Goal: Task Accomplishment & Management: Complete application form

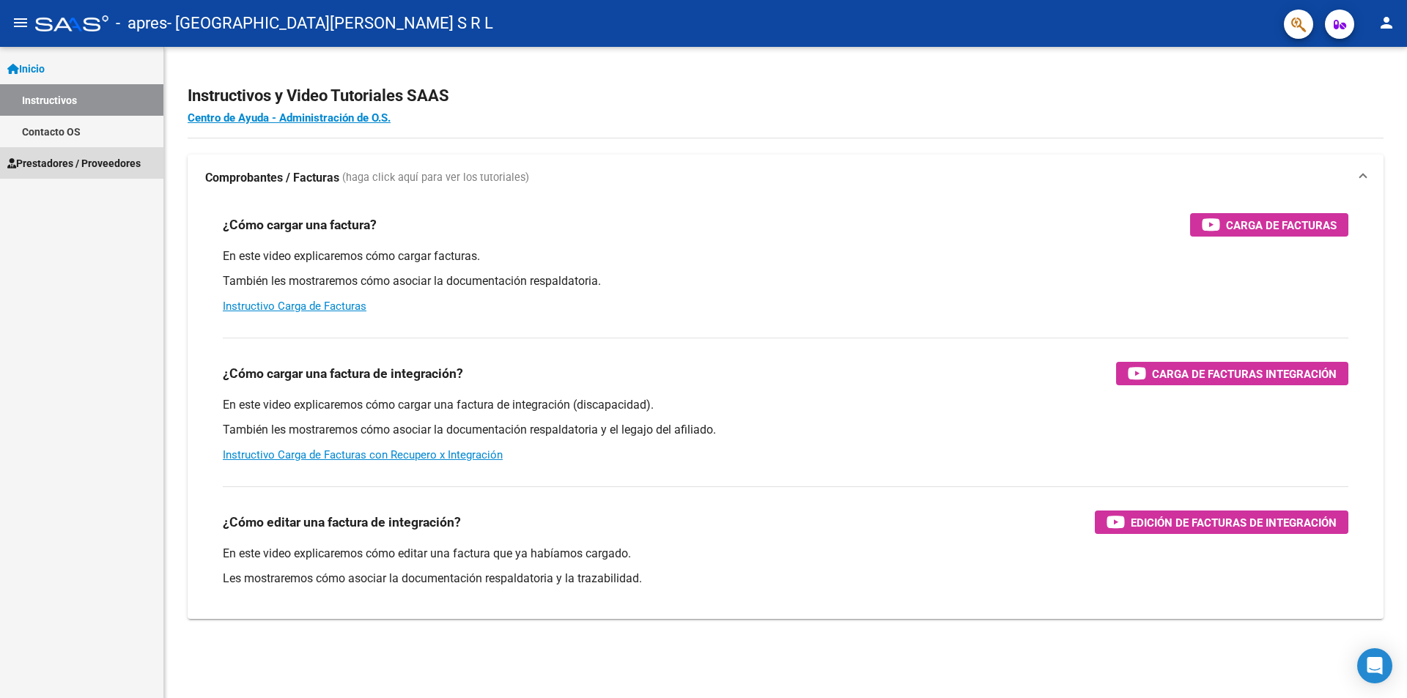
click at [63, 174] on link "Prestadores / Proveedores" at bounding box center [81, 163] width 163 height 32
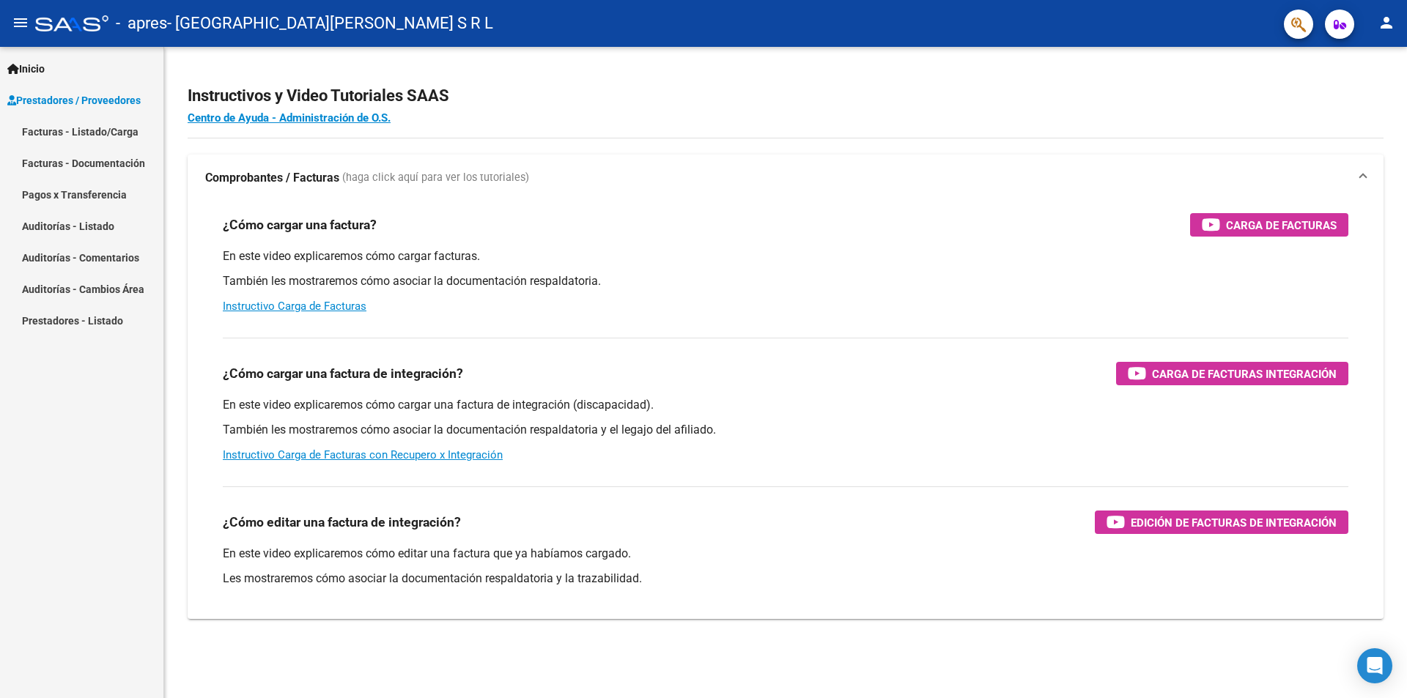
click at [74, 135] on link "Facturas - Listado/Carga" at bounding box center [81, 132] width 163 height 32
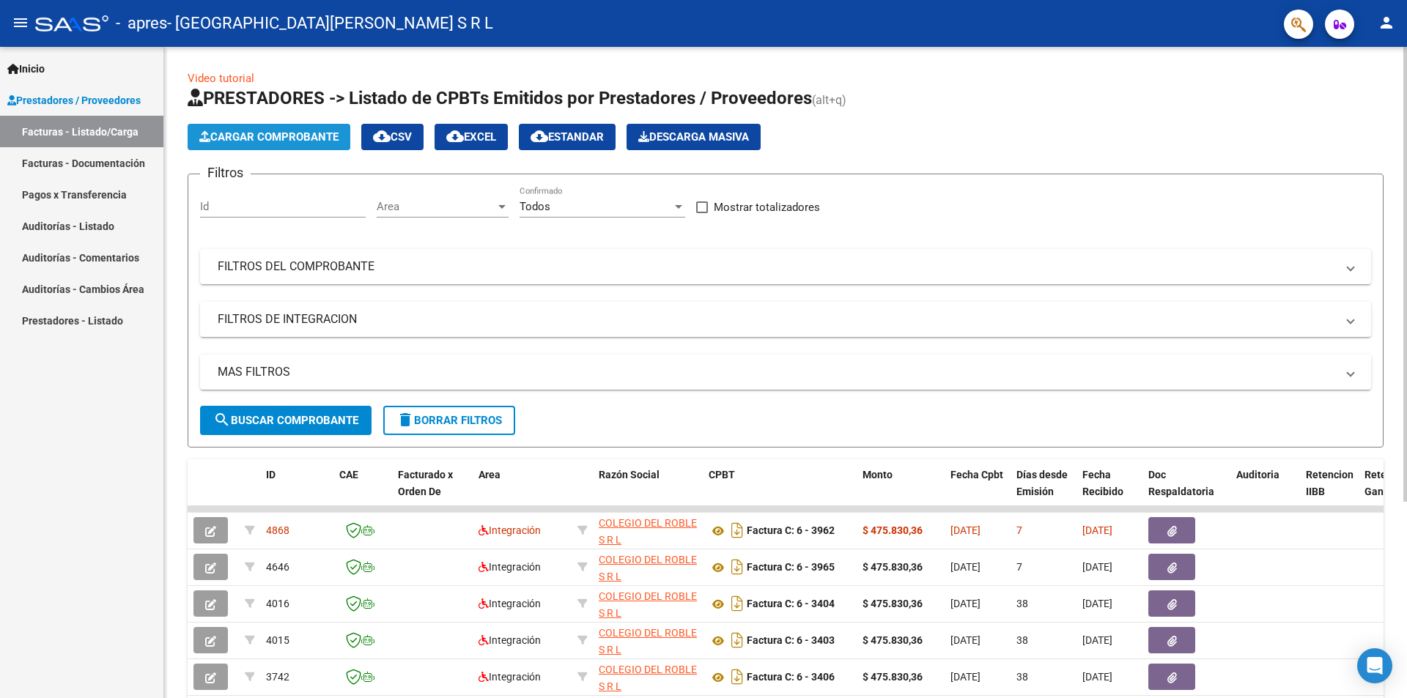
click at [297, 141] on span "Cargar Comprobante" at bounding box center [268, 136] width 139 height 13
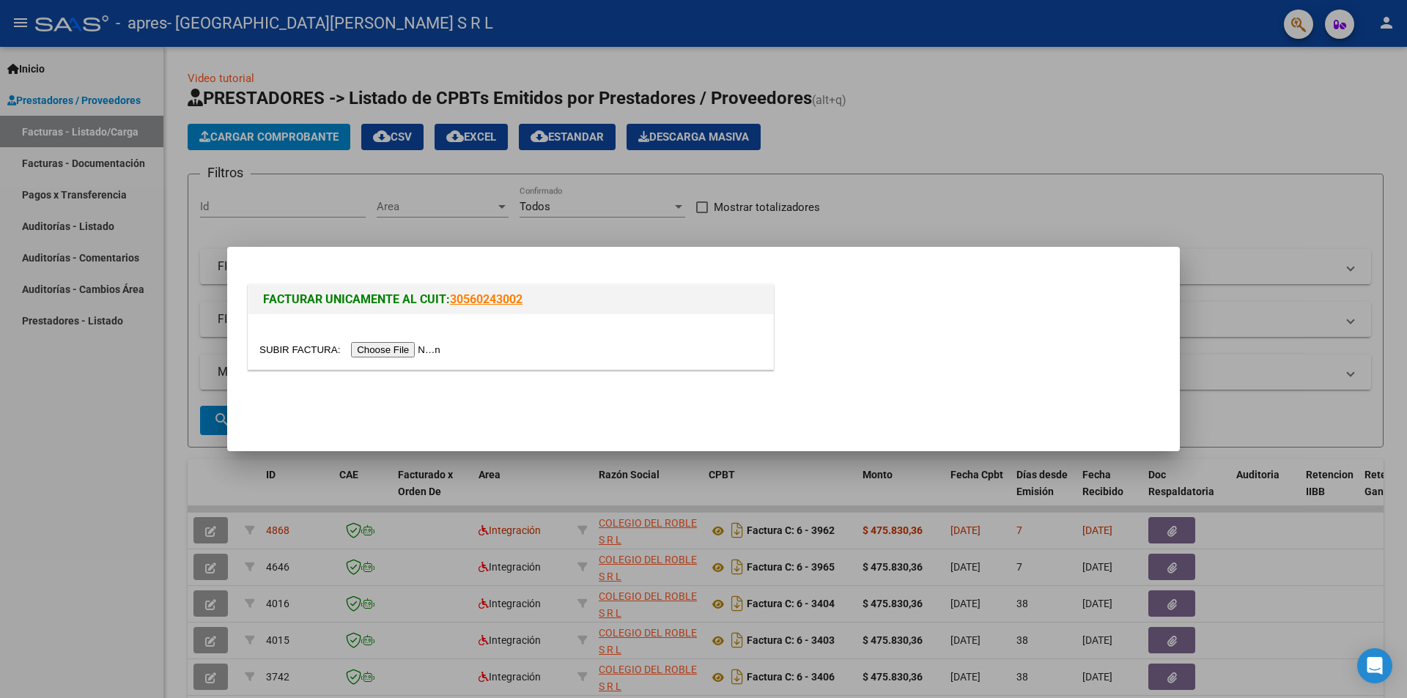
click at [422, 350] on input "file" at bounding box center [351, 349] width 185 height 15
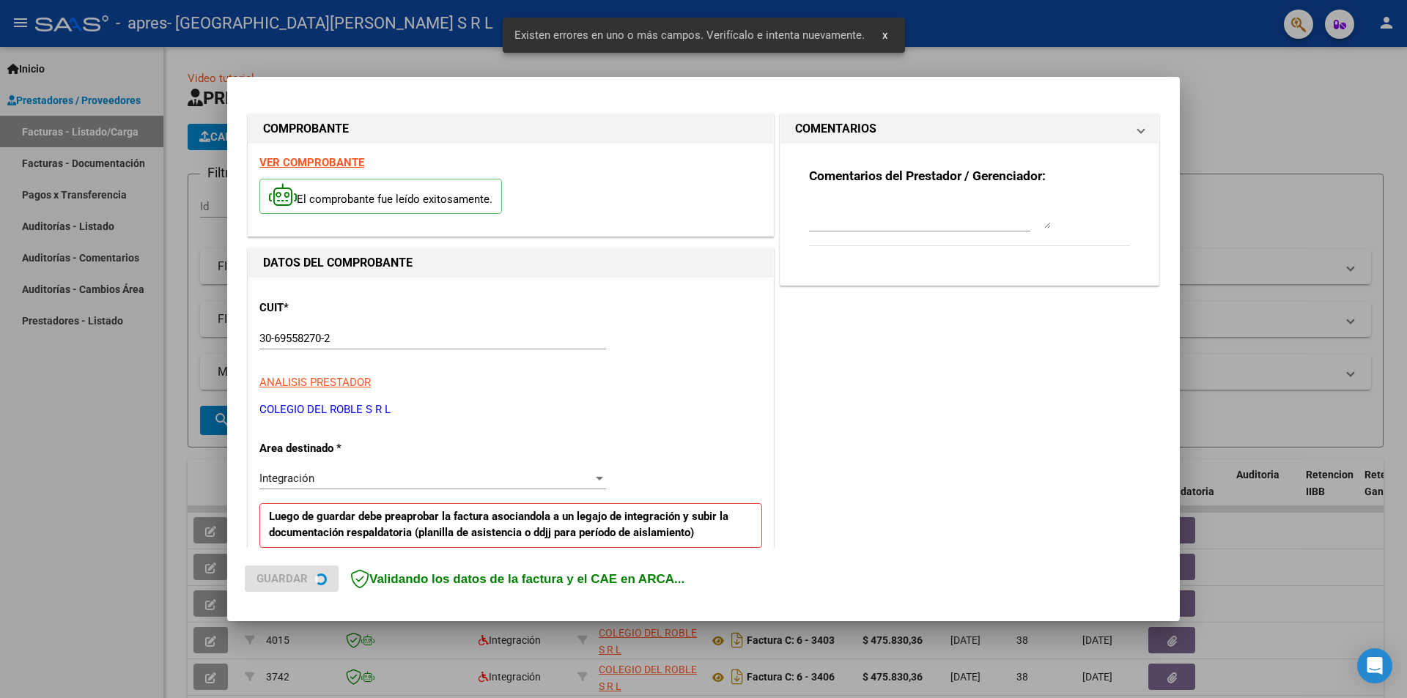
scroll to position [256, 0]
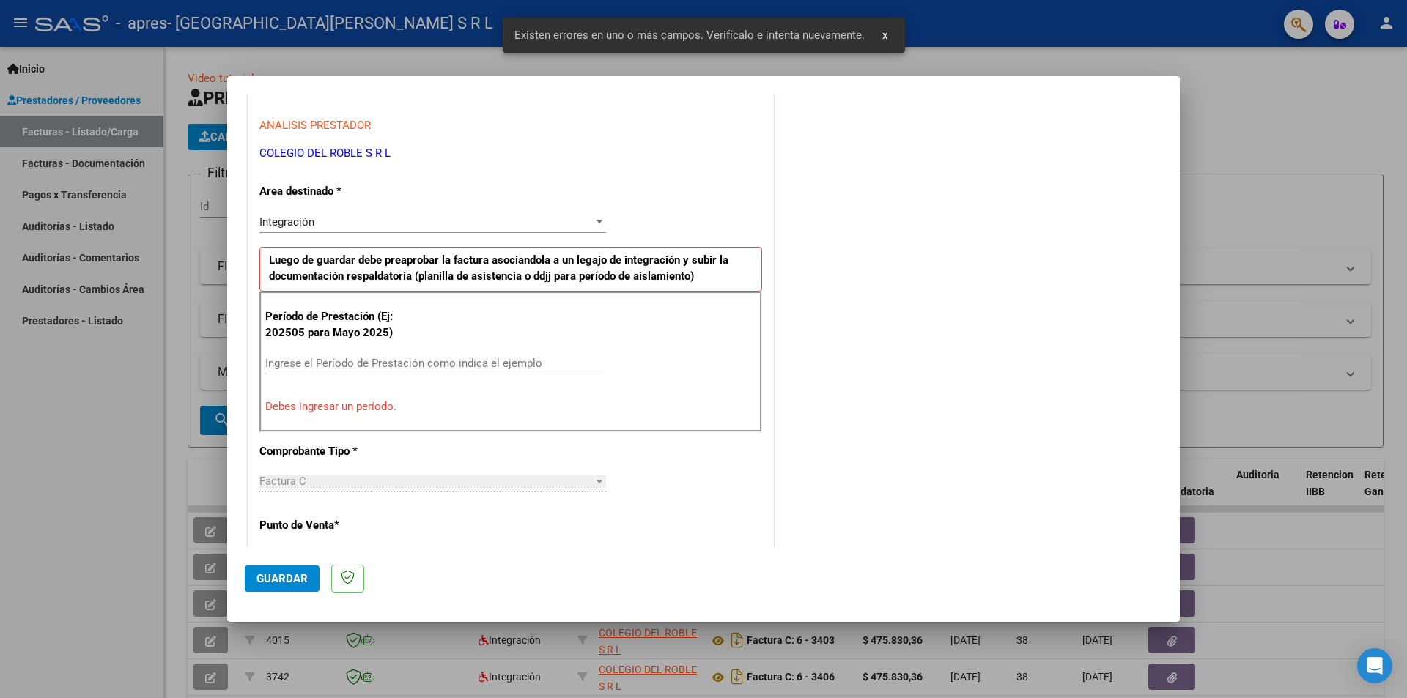
click at [346, 359] on input "Ingrese el Período de Prestación como indica el ejemplo" at bounding box center [434, 363] width 339 height 13
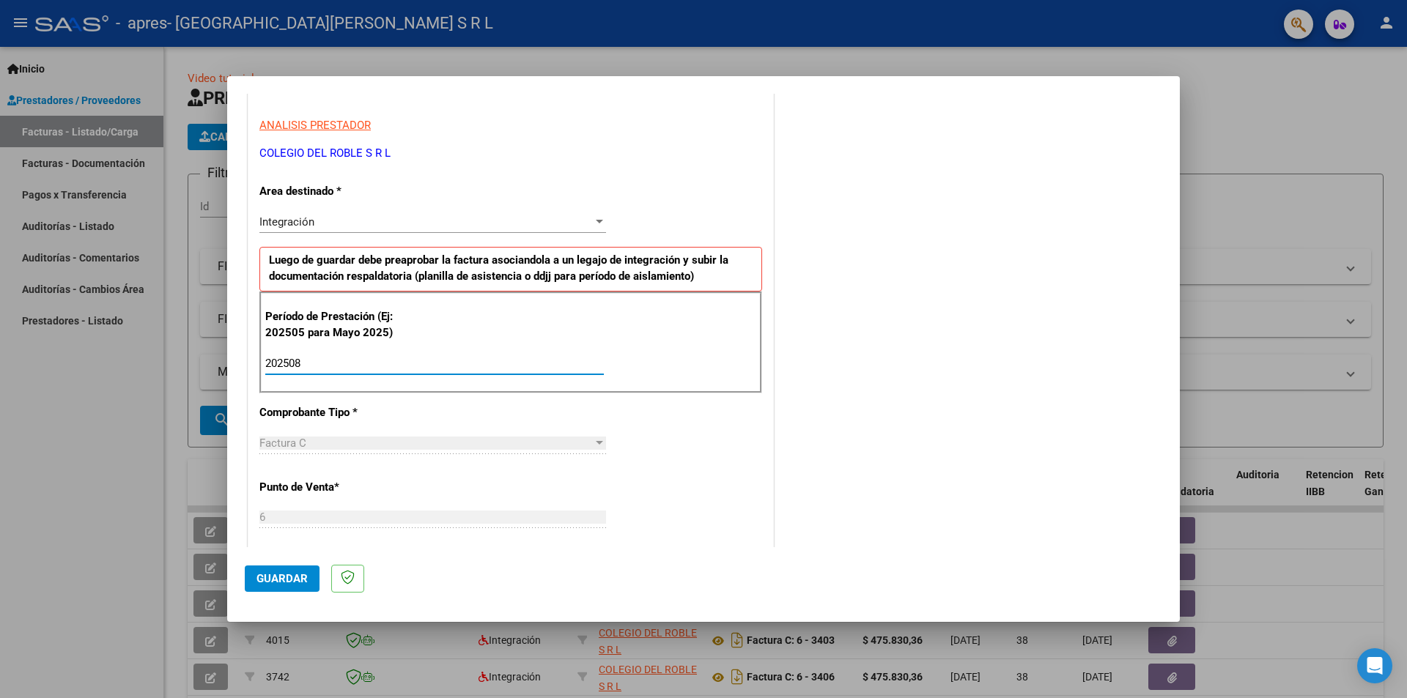
type input "202508"
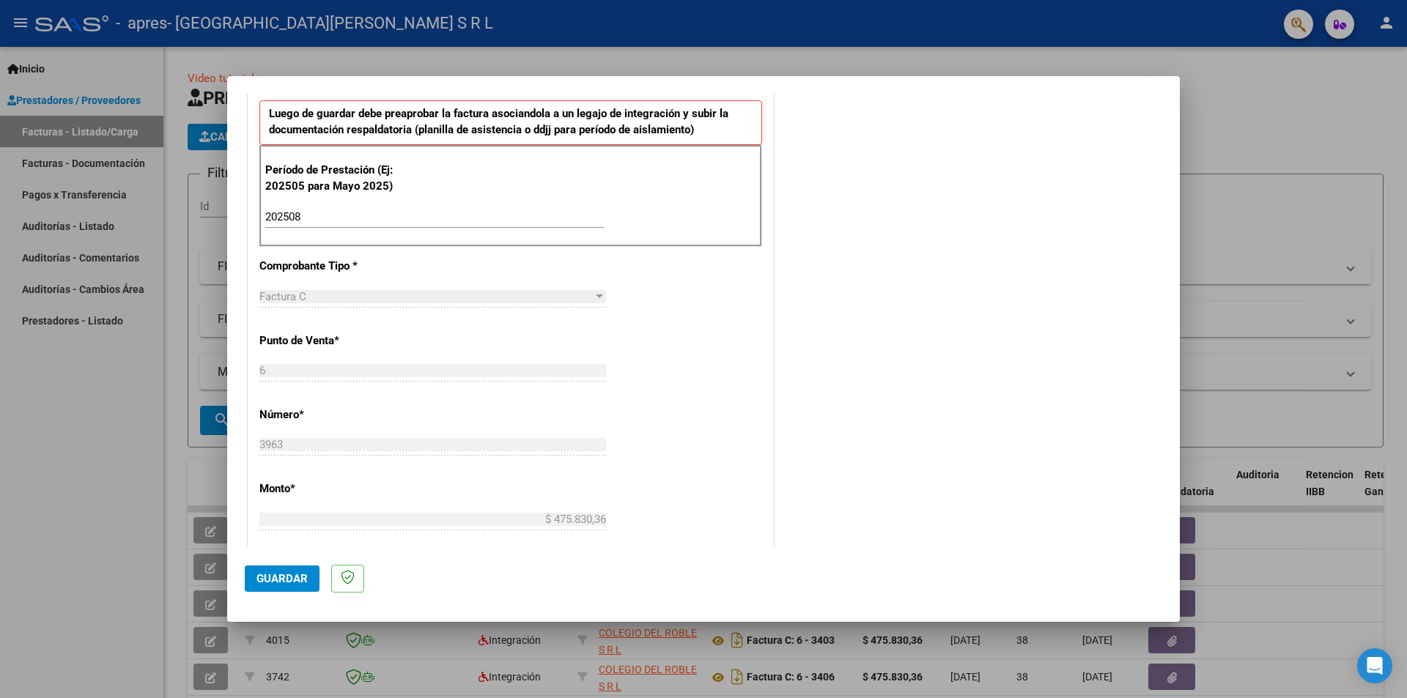
scroll to position [476, 0]
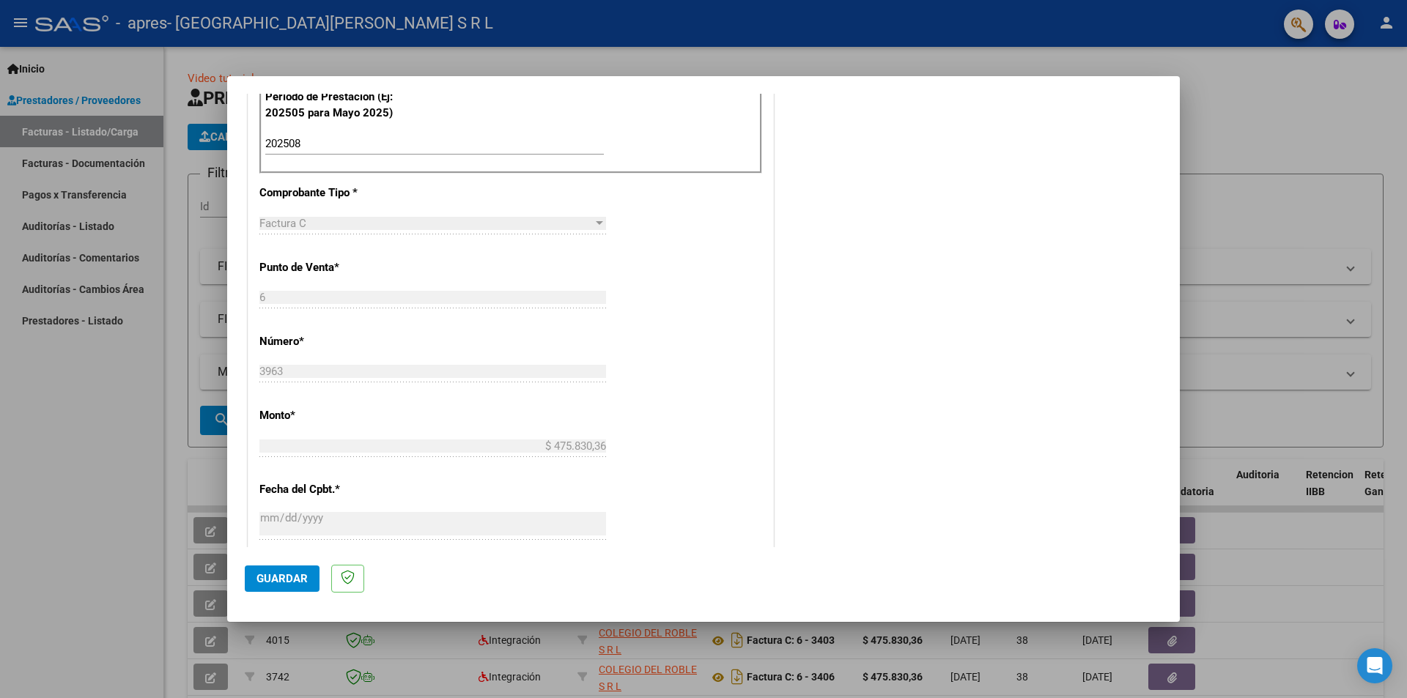
click at [290, 575] on span "Guardar" at bounding box center [282, 578] width 51 height 13
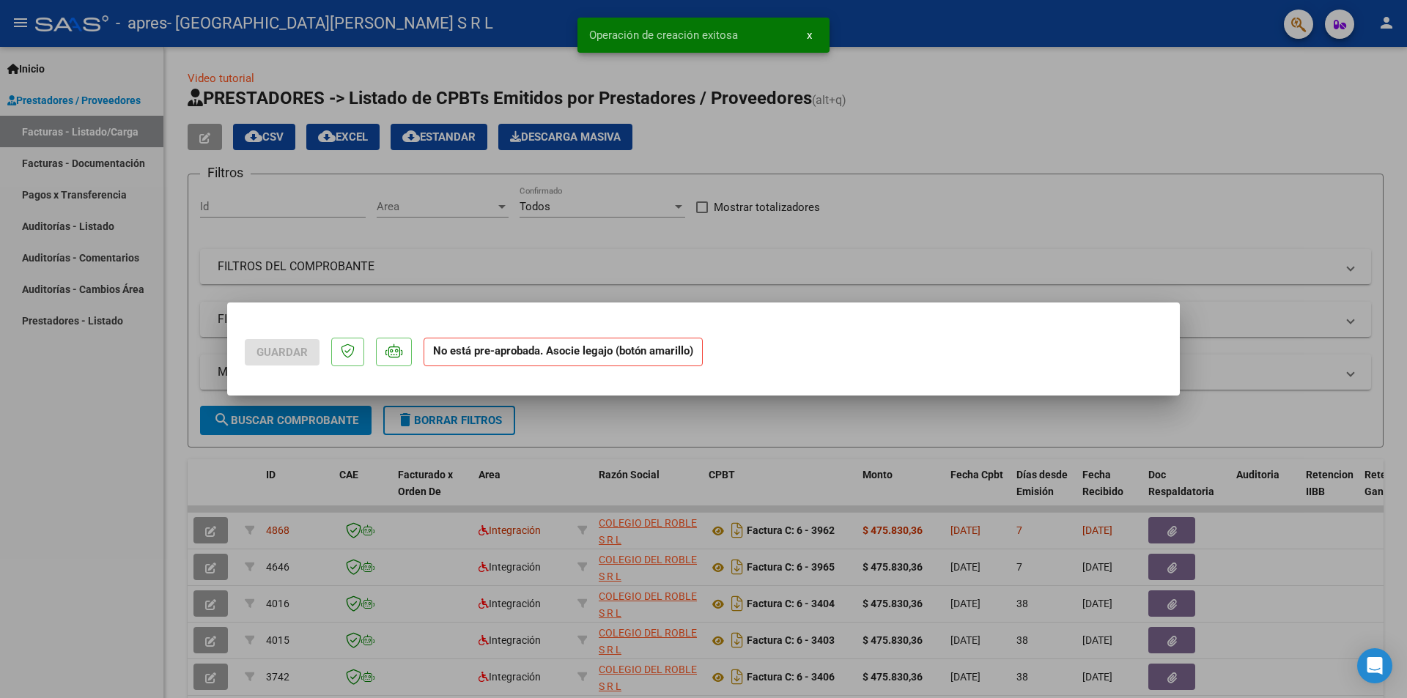
scroll to position [0, 0]
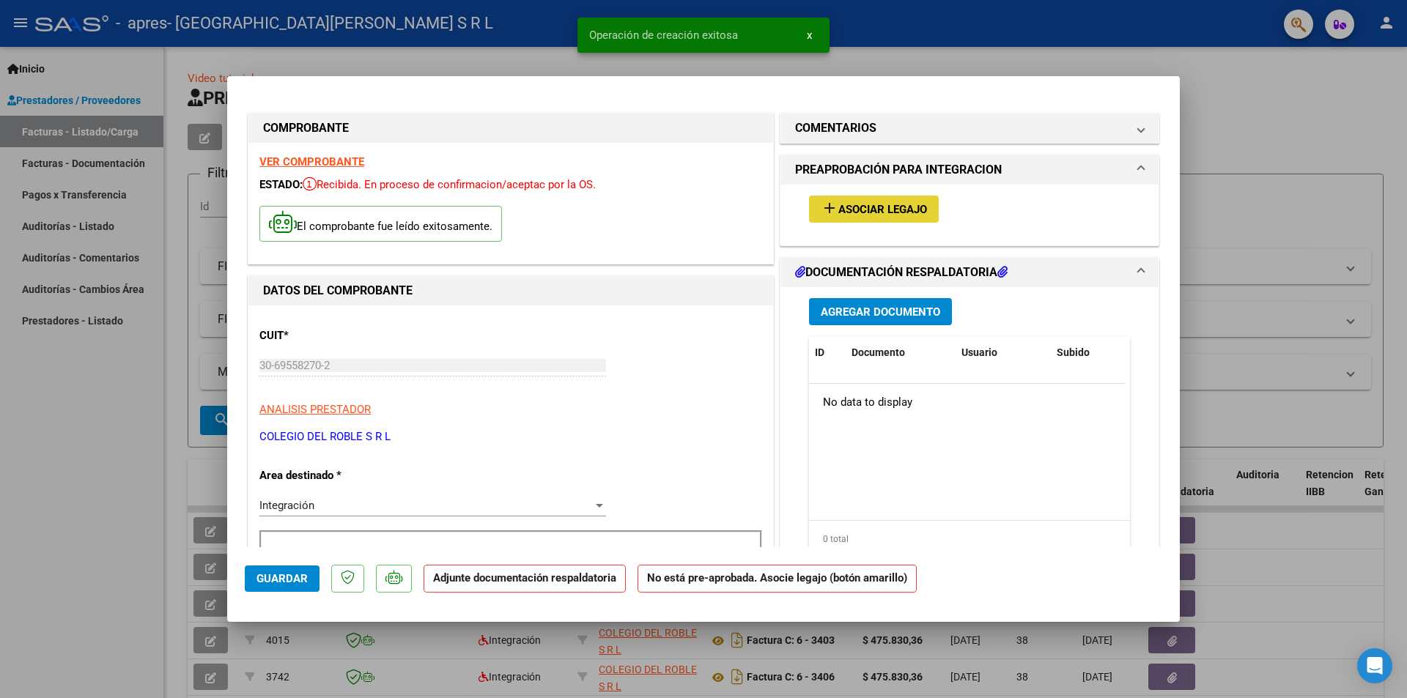
click at [910, 201] on button "add Asociar Legajo" at bounding box center [874, 209] width 130 height 27
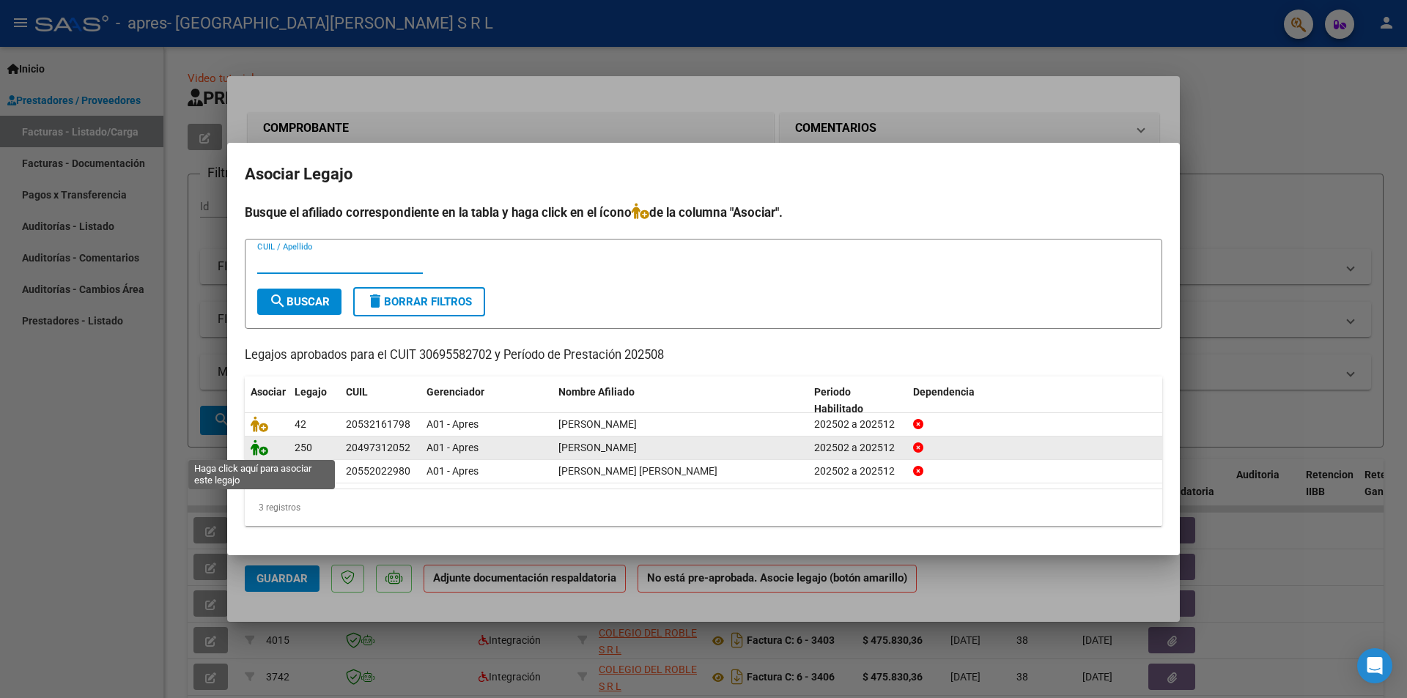
click at [260, 449] on icon at bounding box center [260, 448] width 18 height 16
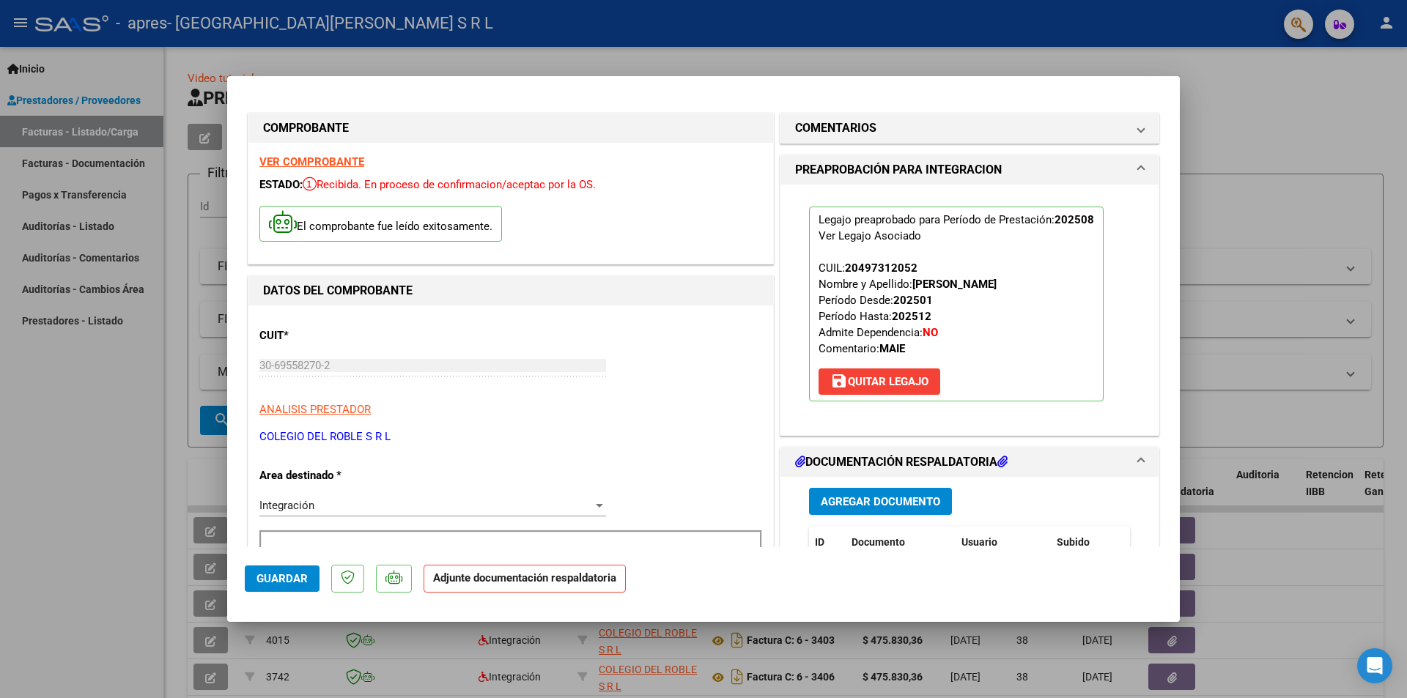
scroll to position [73, 0]
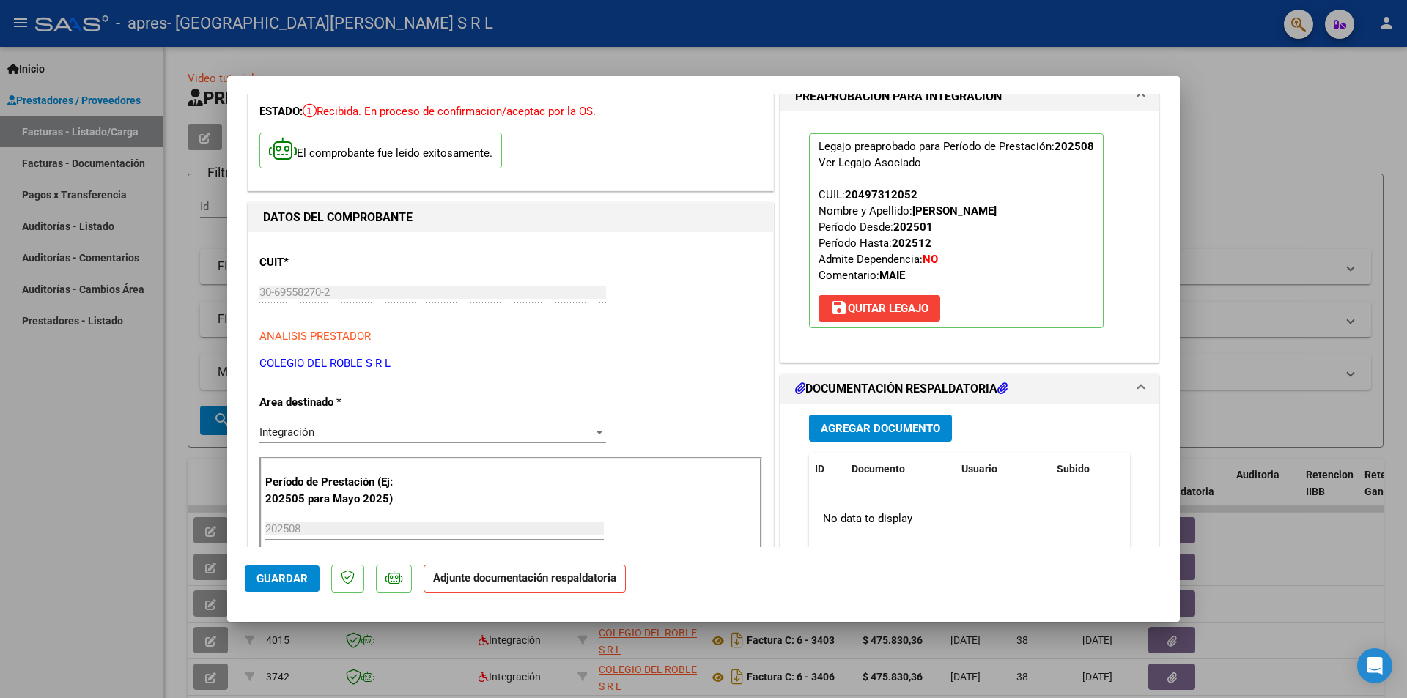
click at [874, 419] on button "Agregar Documento" at bounding box center [880, 428] width 143 height 27
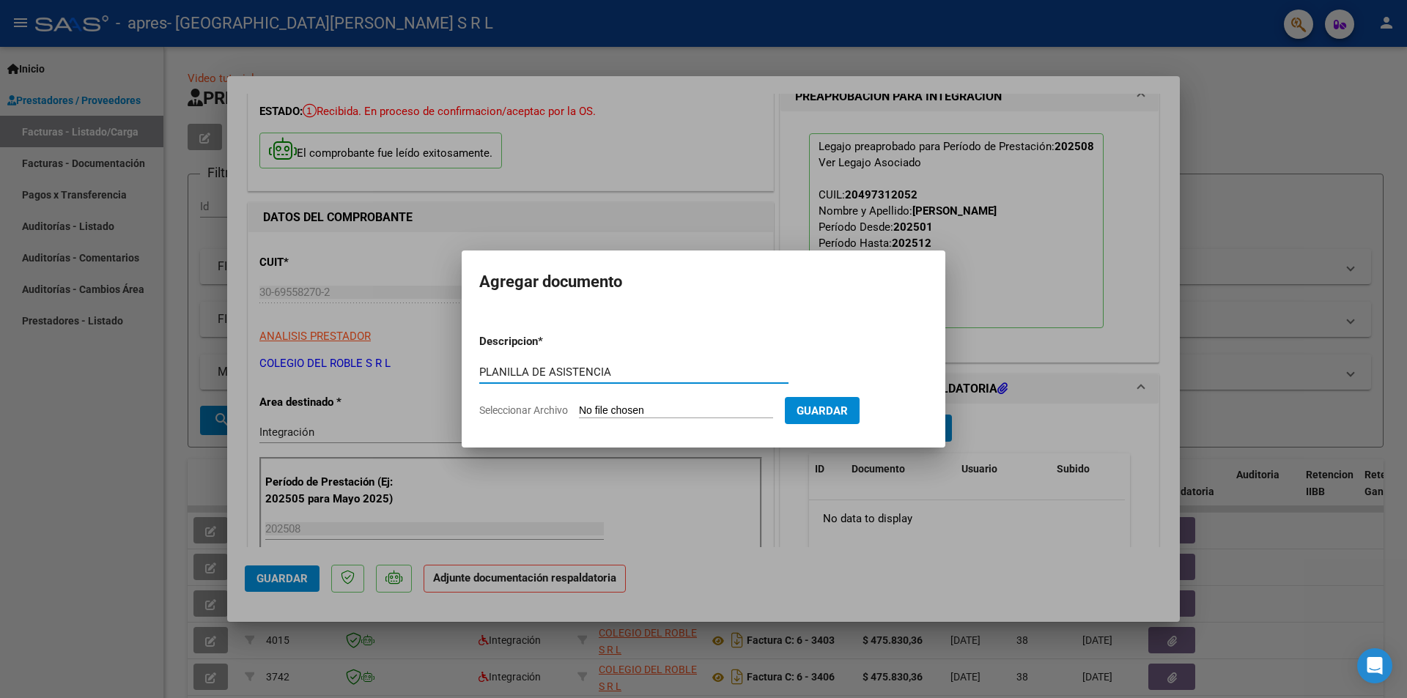
type input "PLANILLA DE ASISTENCIA"
click at [641, 409] on input "Seleccionar Archivo" at bounding box center [676, 412] width 194 height 14
type input "C:\fakepath\[PERSON_NAME] .pdf"
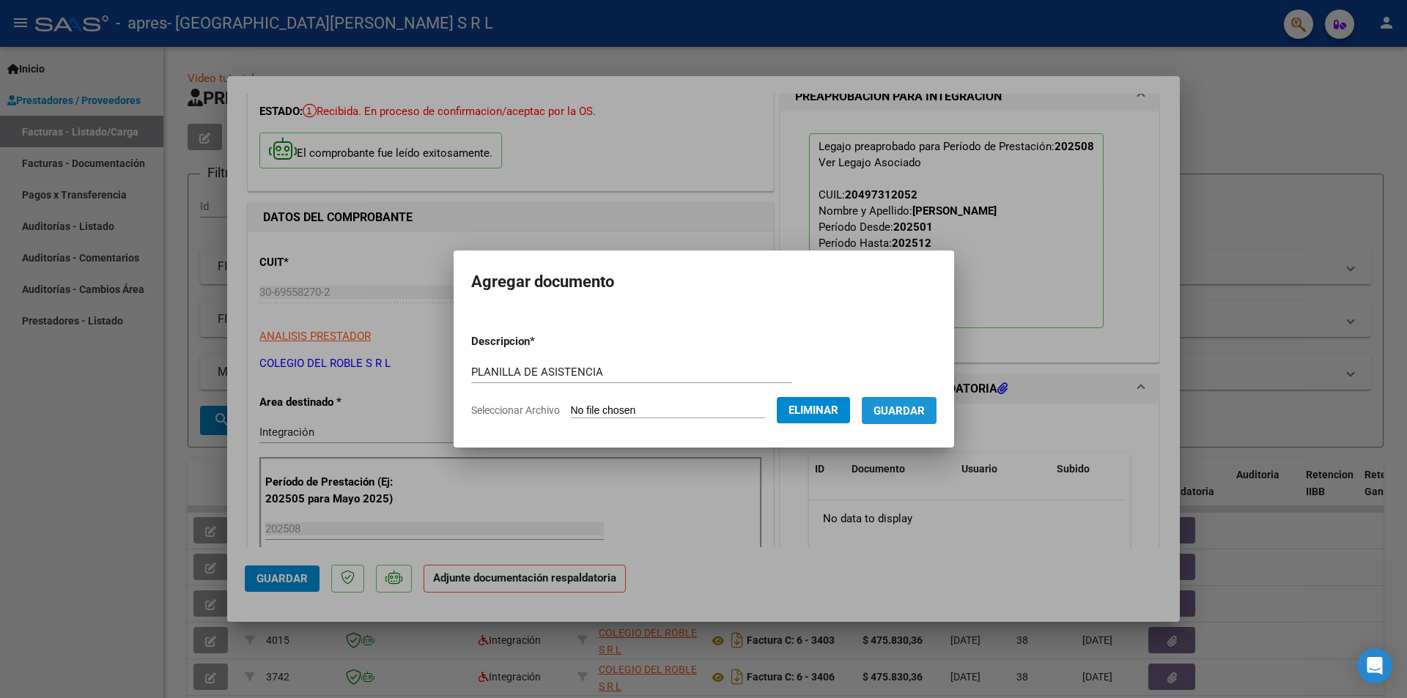
click at [917, 402] on button "Guardar" at bounding box center [899, 410] width 75 height 27
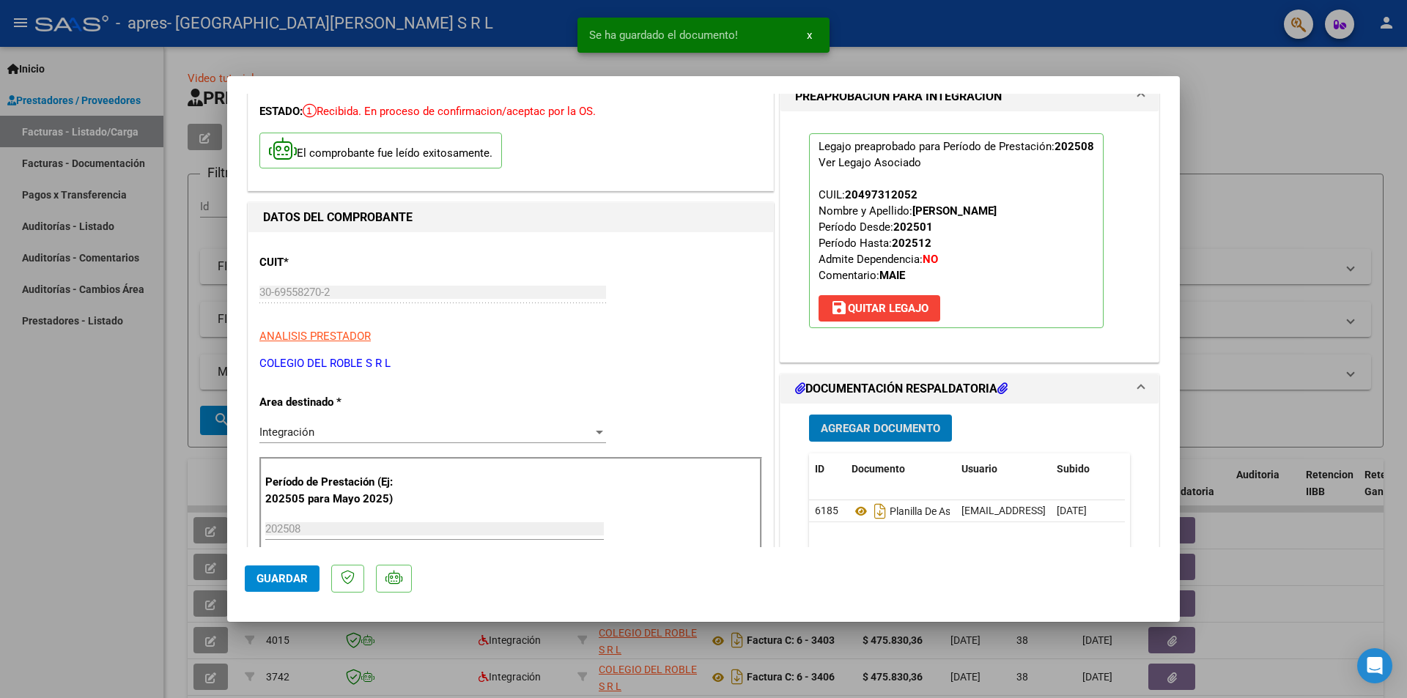
click at [303, 576] on span "Guardar" at bounding box center [282, 578] width 51 height 13
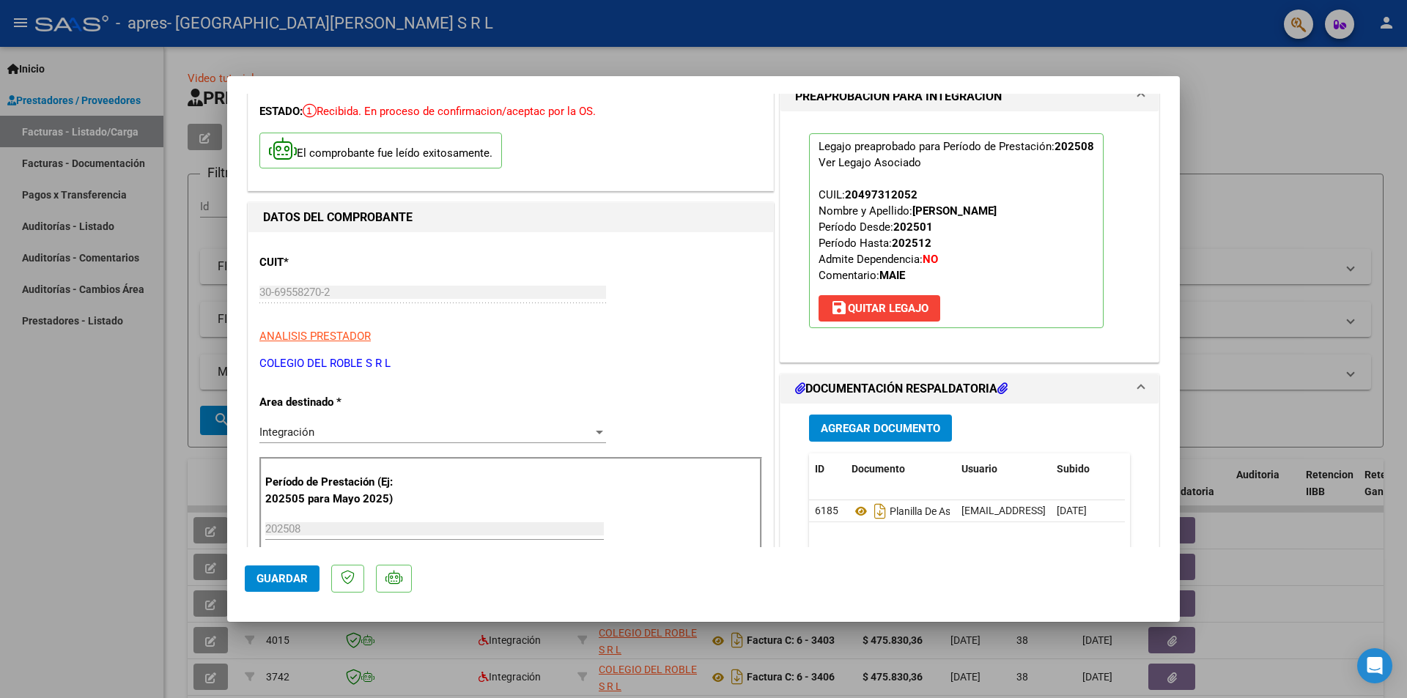
scroll to position [147, 0]
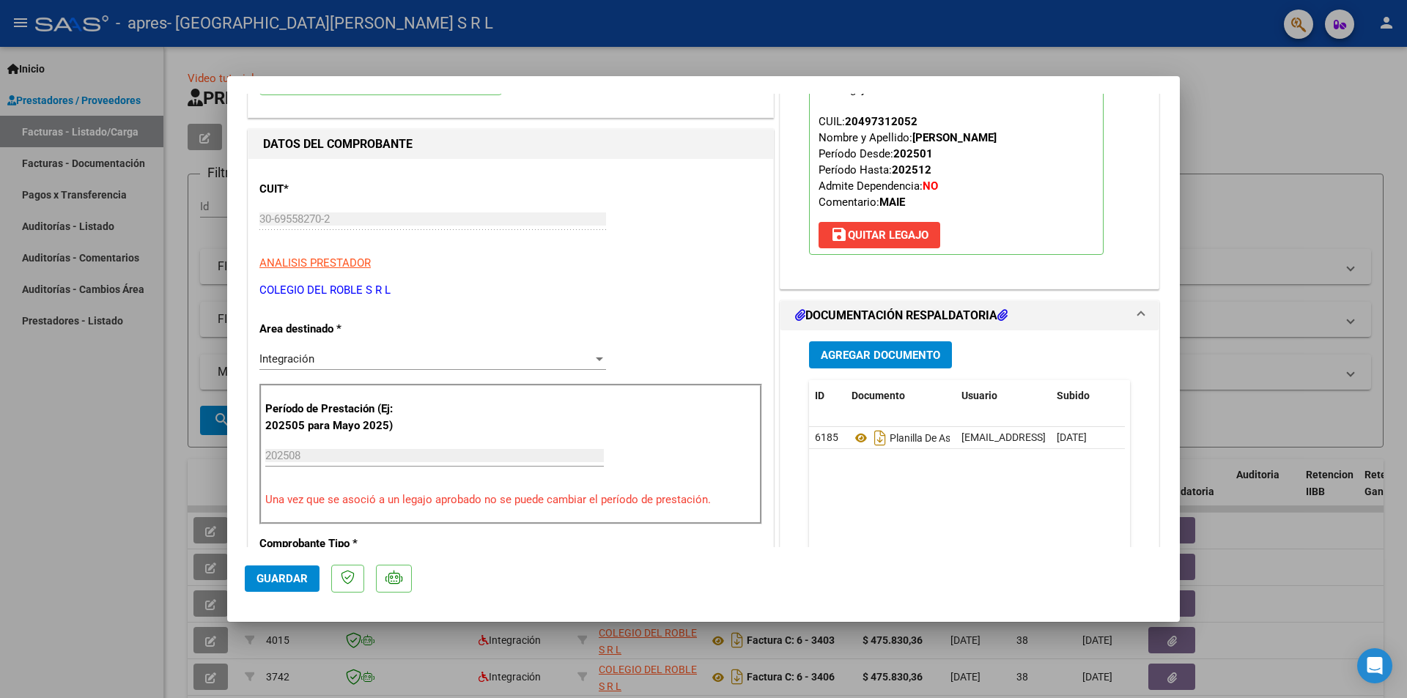
click at [298, 572] on button "Guardar" at bounding box center [282, 579] width 75 height 26
click at [1290, 215] on div at bounding box center [703, 349] width 1407 height 698
type input "$ 0,00"
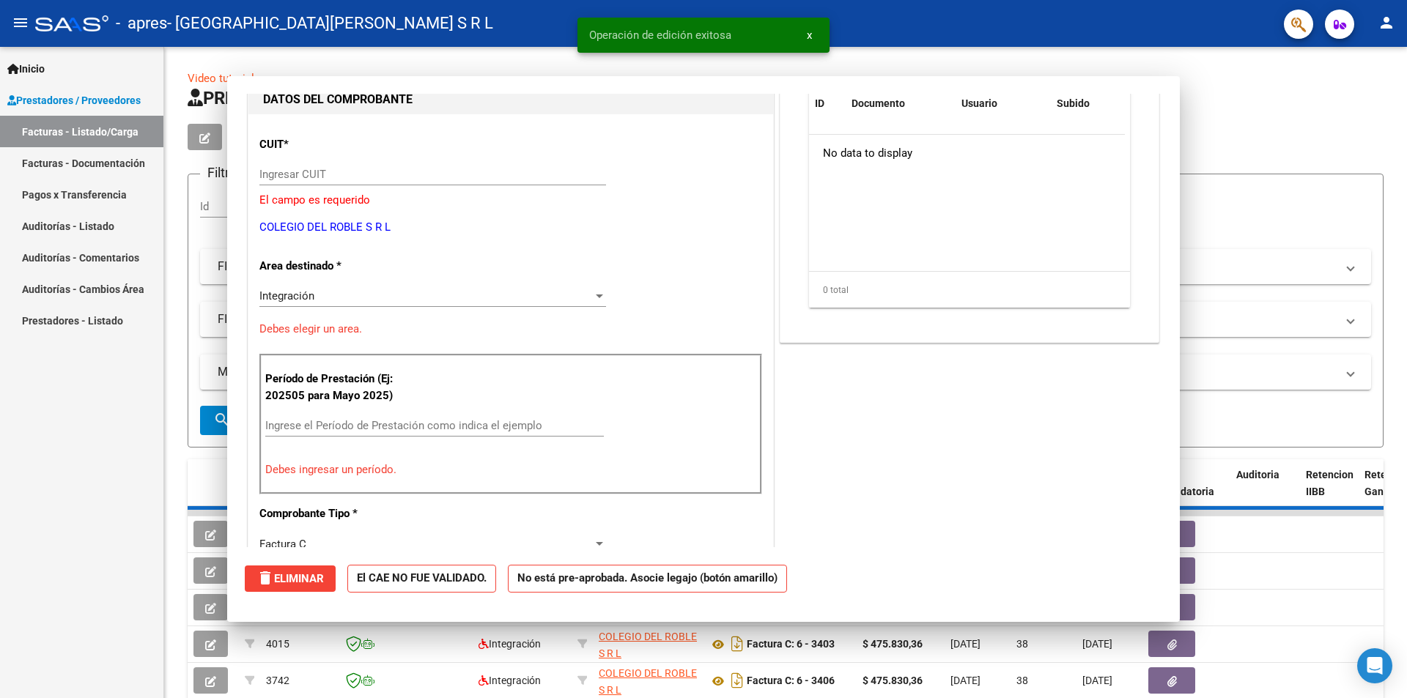
scroll to position [155, 0]
